Goal: Information Seeking & Learning: Find specific fact

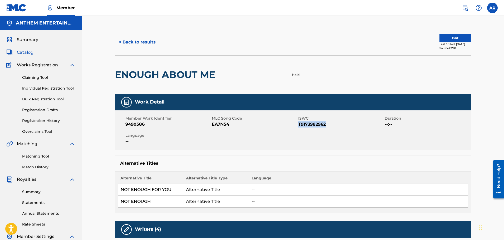
click at [148, 44] on button "< Back to results" at bounding box center [137, 42] width 45 height 13
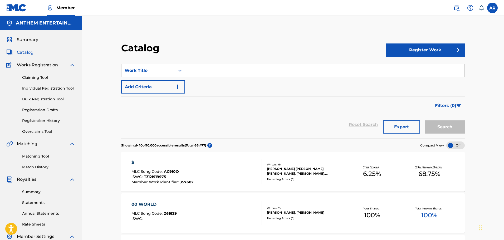
click at [217, 72] on input "Search Form" at bounding box center [324, 70] width 279 height 13
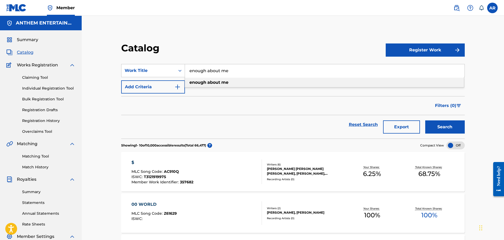
type input "enough about me"
click at [213, 80] on strong "about" at bounding box center [213, 82] width 13 height 5
click at [455, 127] on button "Search" at bounding box center [445, 126] width 40 height 13
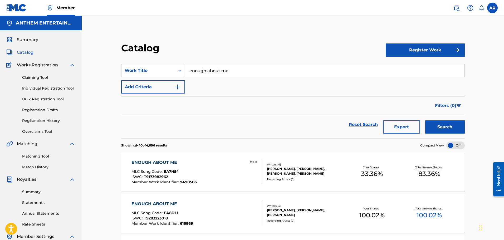
click at [196, 172] on div "ENOUGH ABOUT ME MLC Song Code : EA7N54 ISWC : T9173982962 Member Work Identifie…" at bounding box center [196, 171] width 131 height 25
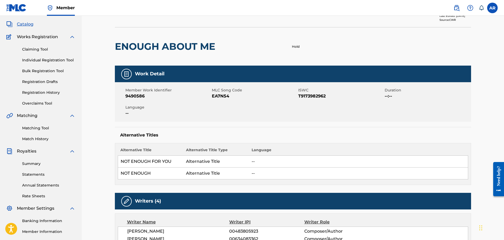
scroll to position [26, 0]
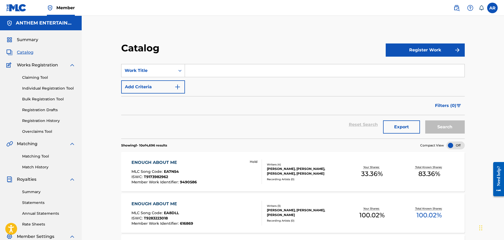
click at [205, 70] on input "Search Form" at bounding box center [324, 70] width 279 height 13
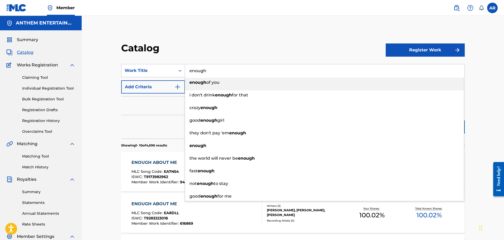
type input "enough"
click at [168, 96] on div "Filters ( 0 )" at bounding box center [292, 105] width 343 height 19
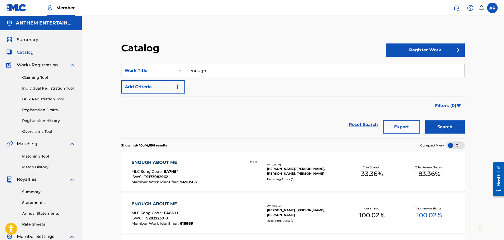
click at [166, 90] on button "Add Criteria" at bounding box center [153, 86] width 64 height 13
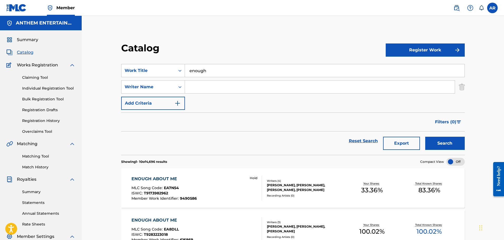
click at [217, 88] on input "Search Form" at bounding box center [320, 87] width 270 height 13
type input "poor"
click at [450, 144] on button "Search" at bounding box center [445, 143] width 40 height 13
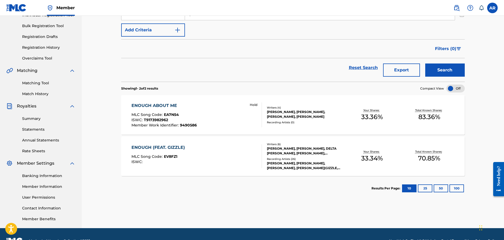
scroll to position [87, 0]
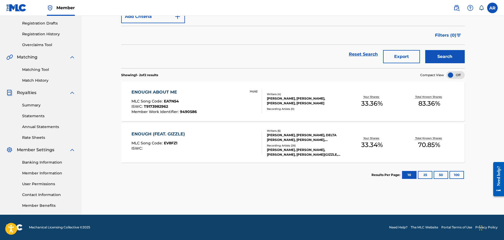
click at [290, 137] on div "[PERSON_NAME], [PERSON_NAME], DELTA [PERSON_NAME], [PERSON_NAME], [PERSON_NAME]…" at bounding box center [305, 137] width 77 height 9
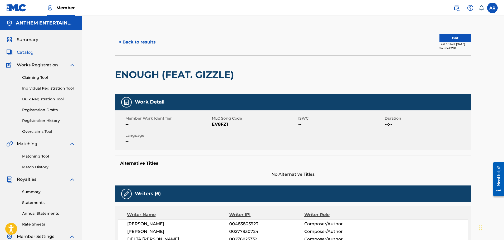
click at [215, 124] on span "EV8FZ1" at bounding box center [254, 124] width 85 height 6
copy span "EV8FZ1"
